Goal: Find specific page/section: Find specific page/section

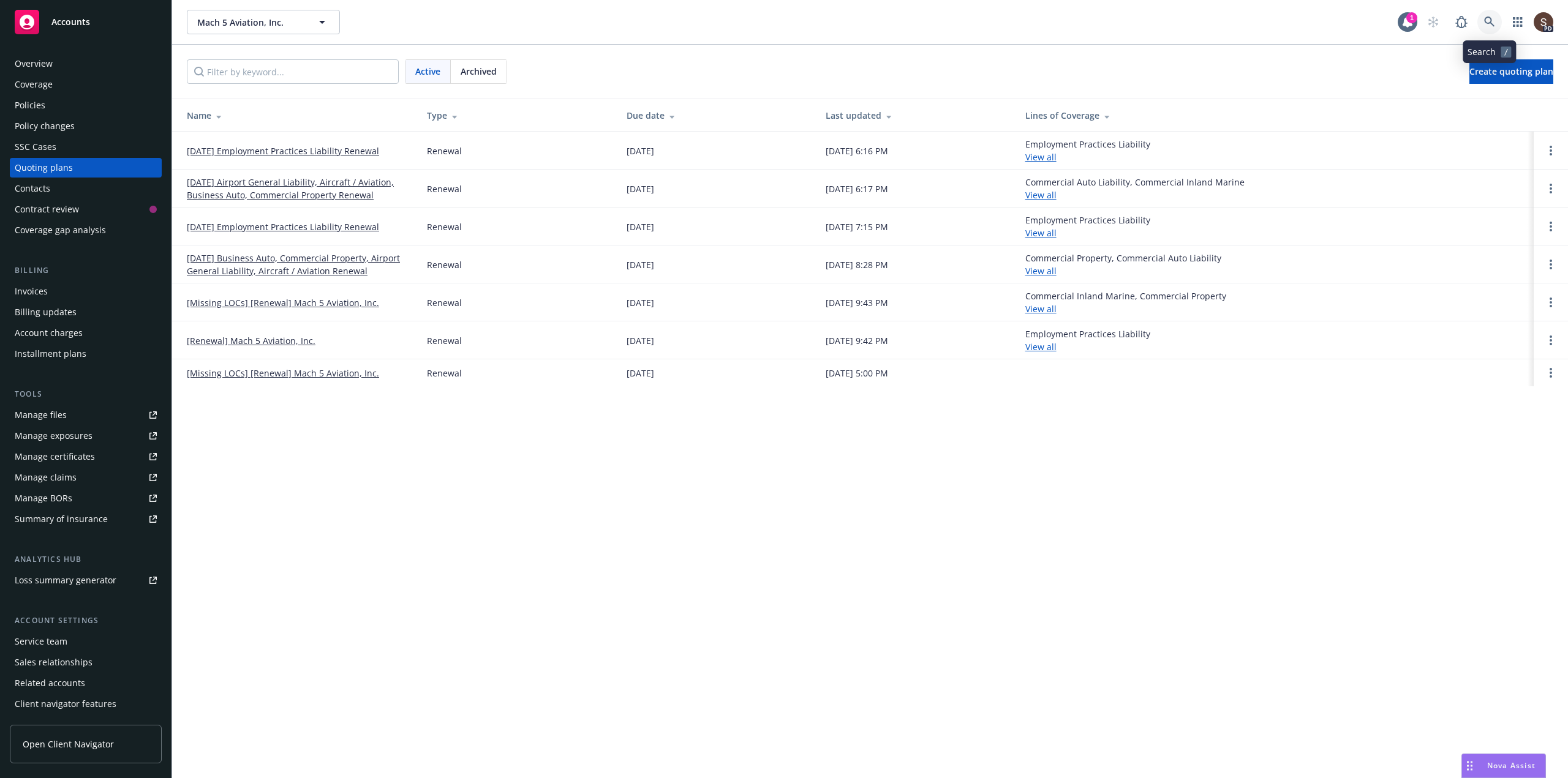
click at [1490, 21] on icon at bounding box center [1489, 22] width 11 height 11
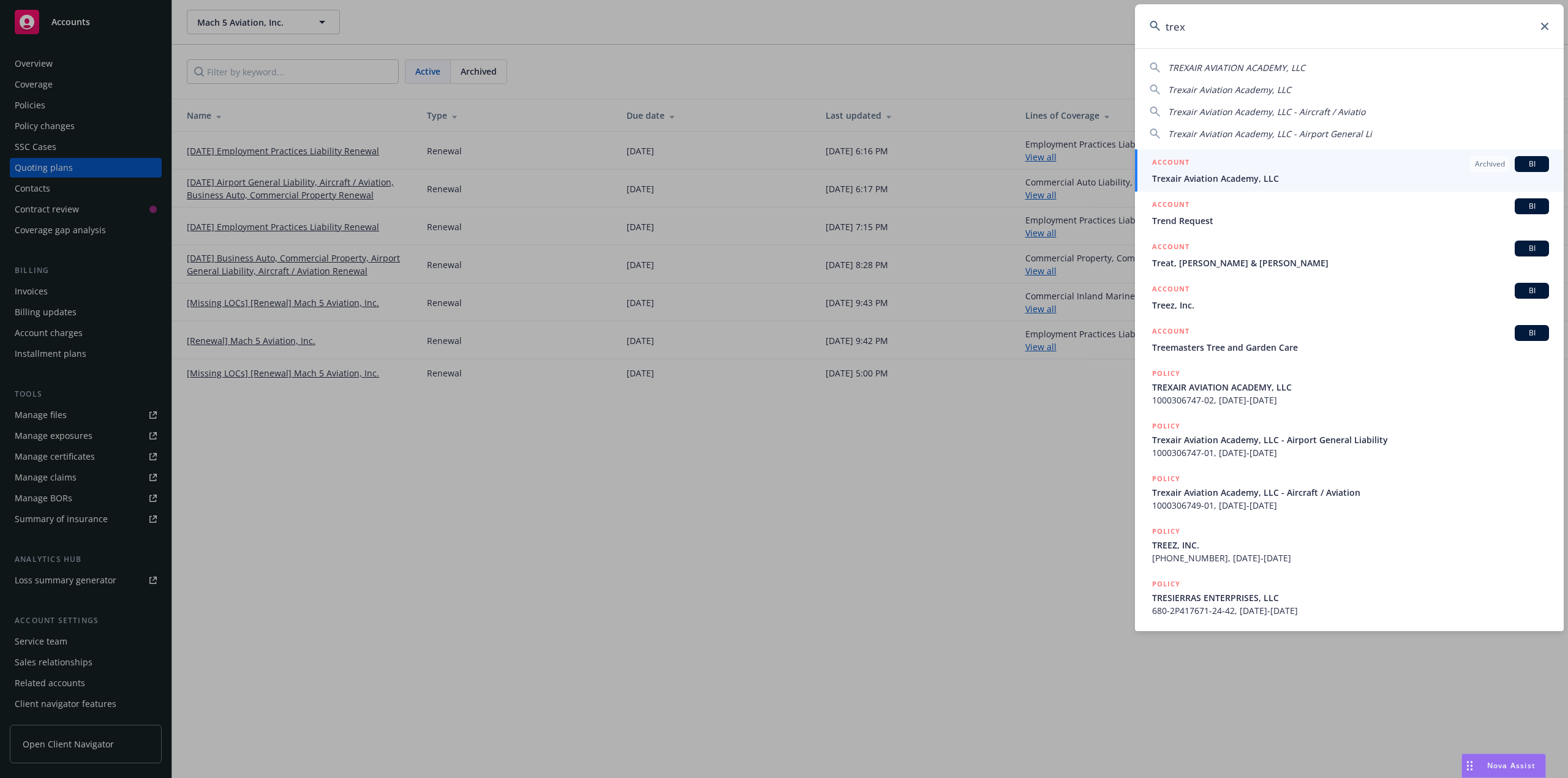
type input "trex"
click at [1220, 175] on span "Trexair Aviation Academy, LLC" at bounding box center [1350, 178] width 397 height 13
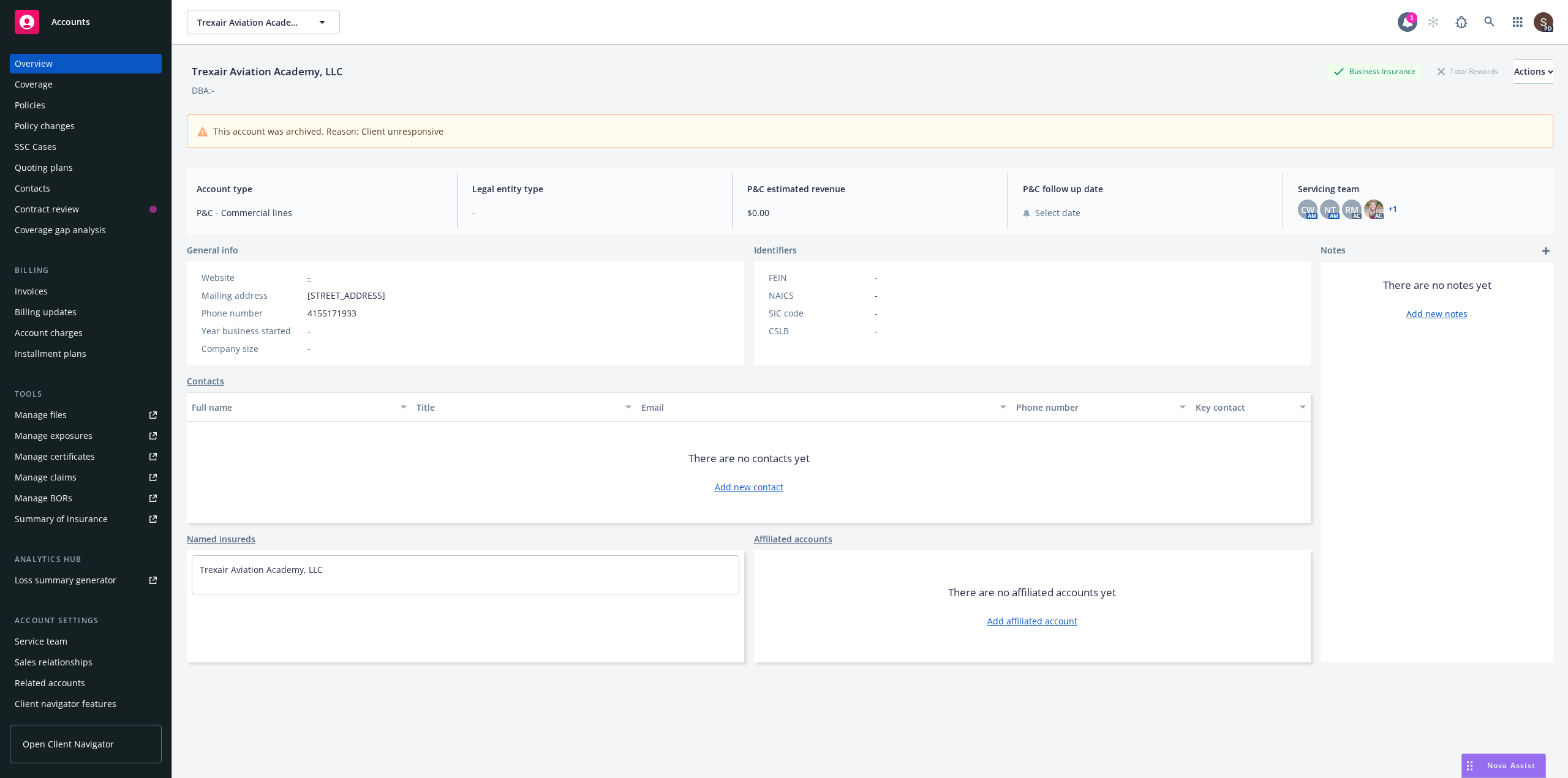
click at [59, 642] on div "Service team" at bounding box center [41, 642] width 53 height 20
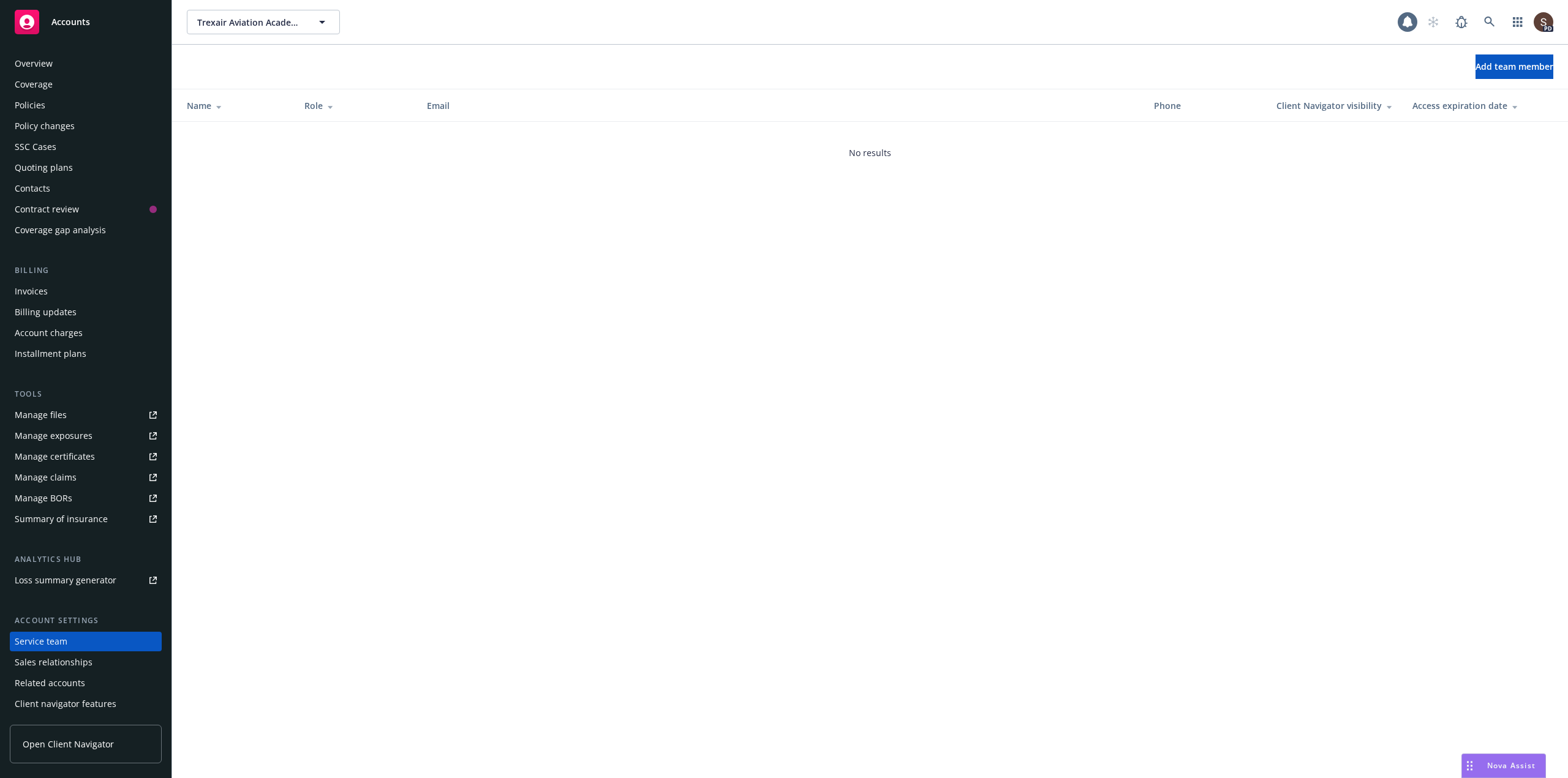
scroll to position [20, 0]
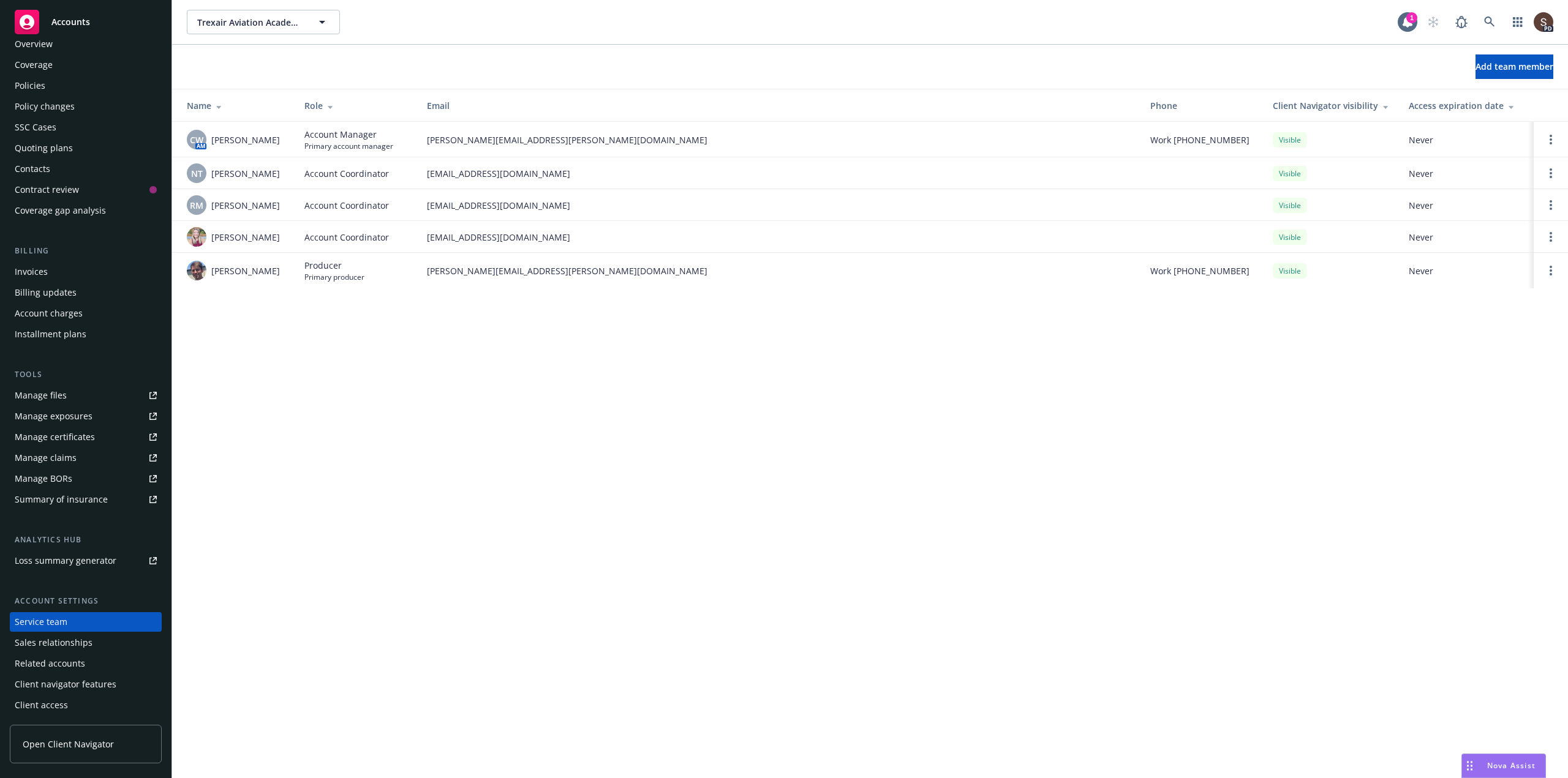
click at [51, 393] on div "Manage files" at bounding box center [40, 396] width 52 height 20
